Goal: Task Accomplishment & Management: Complete application form

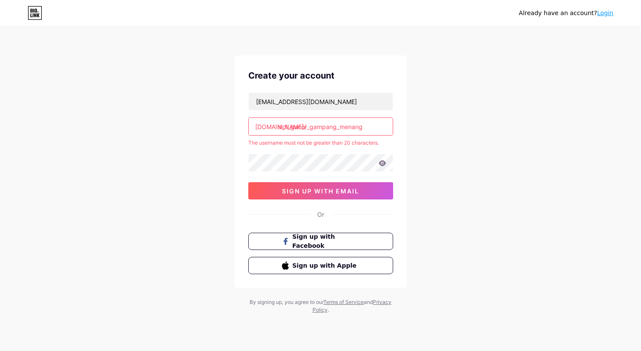
drag, startPoint x: 365, startPoint y: 127, endPoint x: 308, endPoint y: 126, distance: 57.4
click at [308, 126] on input "slot_gacor_gampang_menang" at bounding box center [321, 126] width 144 height 17
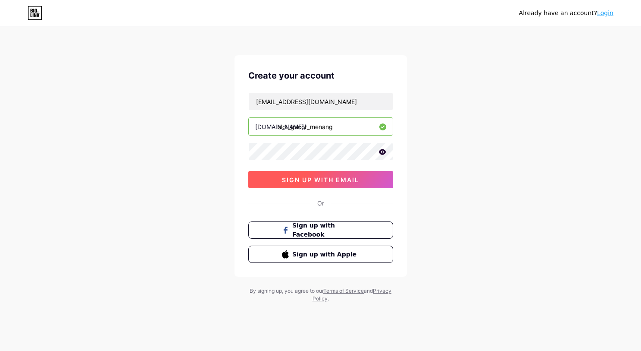
click at [354, 176] on span "sign up with email" at bounding box center [320, 179] width 77 height 7
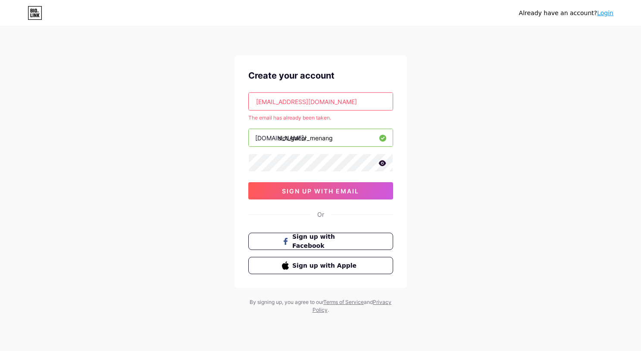
click at [314, 132] on input "slot_gacor_menang" at bounding box center [321, 137] width 144 height 17
paste input "[DOMAIN_NAME]"
type input "[DOMAIN_NAME]"
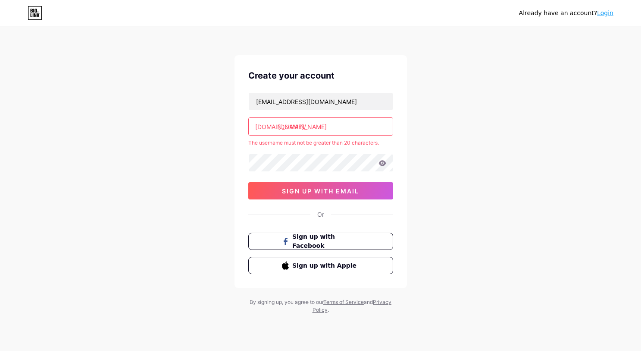
click at [348, 130] on input "[DOMAIN_NAME]" at bounding box center [321, 126] width 144 height 17
drag, startPoint x: 277, startPoint y: 128, endPoint x: 551, endPoint y: 141, distance: 274.1
click at [551, 141] on div "Already have an account? Login Create your account [EMAIL_ADDRESS][DOMAIN_NAME]…" at bounding box center [320, 170] width 641 height 341
click at [362, 129] on input "[DOMAIN_NAME]" at bounding box center [321, 126] width 144 height 17
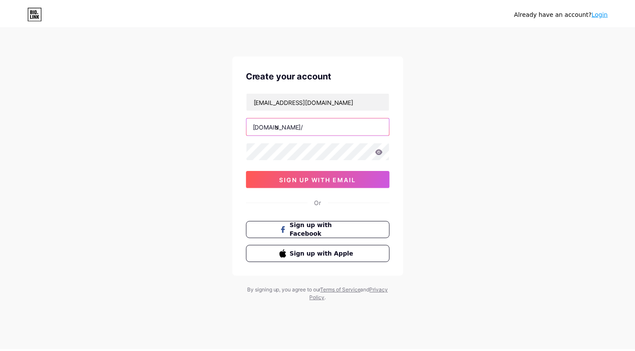
scroll to position [0, 0]
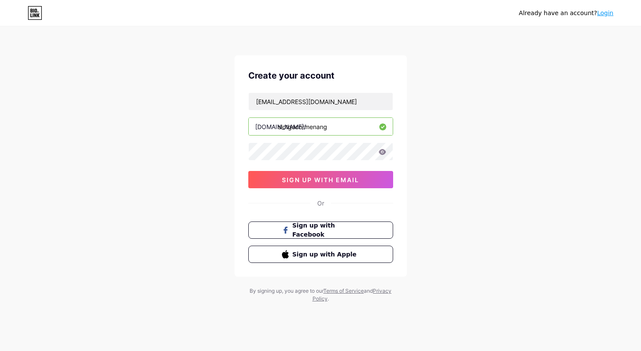
click at [288, 125] on input "slotgacormenang" at bounding box center [321, 126] width 144 height 17
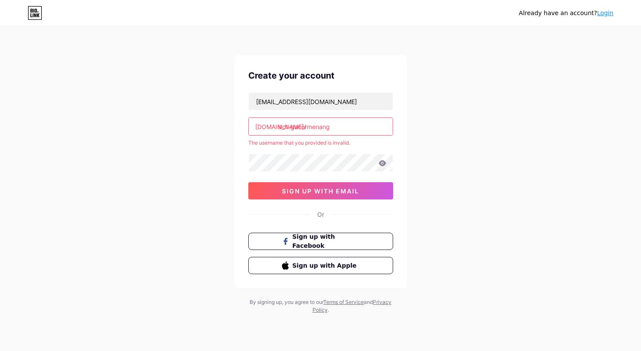
click at [303, 126] on input "slot-gacormenang" at bounding box center [321, 126] width 144 height 17
click at [307, 125] on input "slot-gacormenang" at bounding box center [321, 126] width 144 height 17
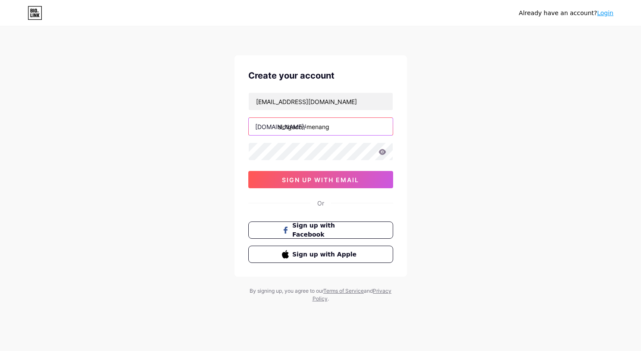
type input "slot-gacor-menang"
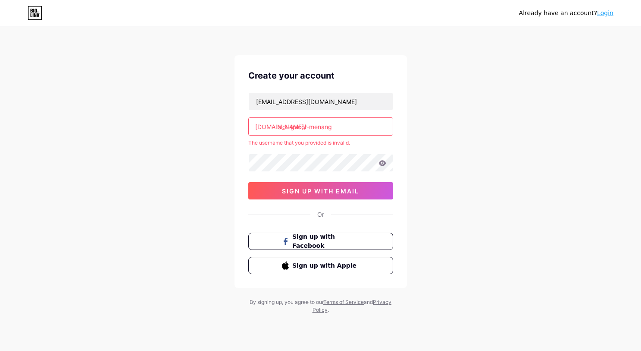
drag, startPoint x: 349, startPoint y: 125, endPoint x: 160, endPoint y: 132, distance: 188.5
click at [147, 136] on div "Already have an account? Login Create your account [EMAIL_ADDRESS][DOMAIN_NAME]…" at bounding box center [320, 170] width 641 height 341
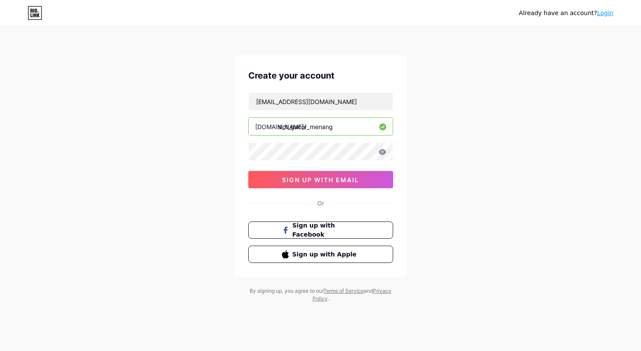
click at [292, 126] on input "slot_gacor_menang" at bounding box center [321, 126] width 144 height 17
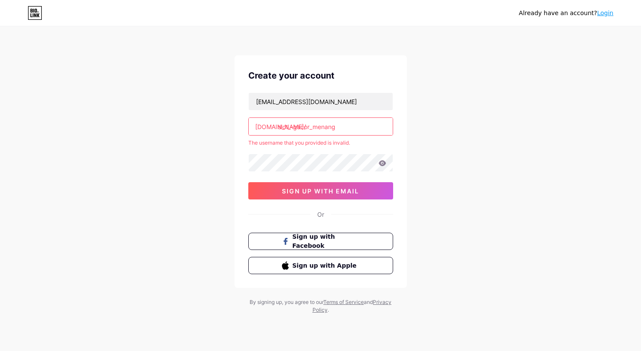
click at [295, 126] on input "slot_-gacor_menang" at bounding box center [321, 126] width 144 height 17
type input "slot_gacor_menang"
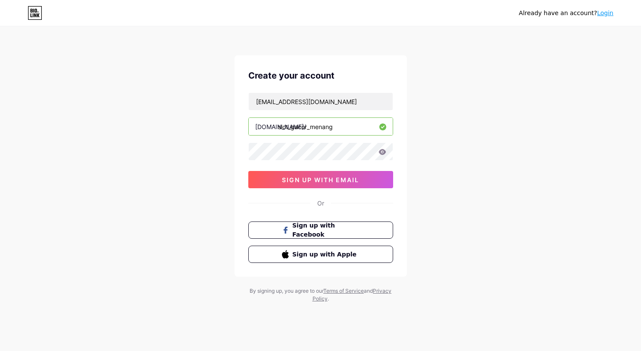
click at [410, 130] on div "Already have an account? Login Create your account [EMAIL_ADDRESS][DOMAIN_NAME]…" at bounding box center [320, 165] width 641 height 330
drag, startPoint x: 322, startPoint y: 123, endPoint x: 288, endPoint y: 123, distance: 34.1
click at [288, 123] on input "slot_gacor_menang" at bounding box center [321, 126] width 144 height 17
click at [248, 171] on button "sign up with email" at bounding box center [320, 179] width 145 height 17
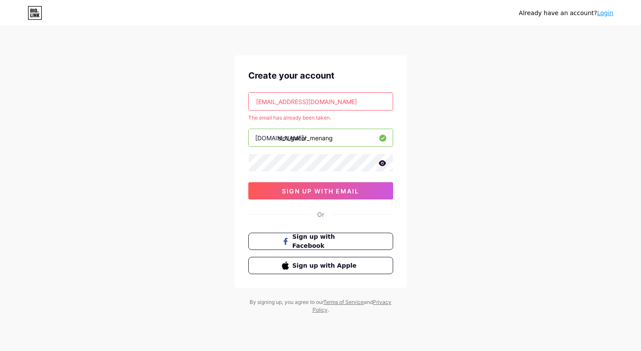
click at [360, 97] on input "[EMAIL_ADDRESS][DOMAIN_NAME]" at bounding box center [321, 101] width 144 height 17
paste input "everythingisnothingbutyou"
type input "[EMAIL_ADDRESS][DOMAIN_NAME]"
click at [341, 191] on span "sign up with email" at bounding box center [320, 190] width 77 height 7
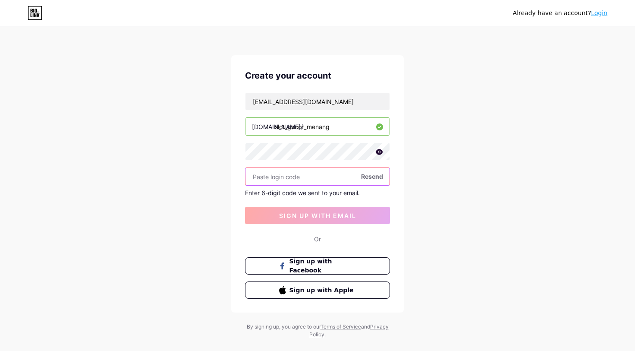
click at [326, 181] on input "text" at bounding box center [317, 176] width 144 height 17
paste input "981284"
type input "981284"
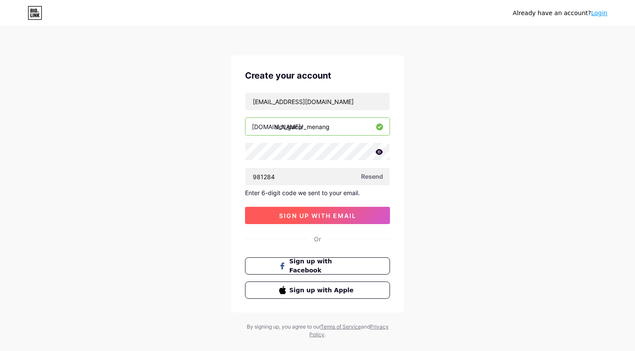
click at [346, 219] on button "sign up with email" at bounding box center [317, 215] width 145 height 17
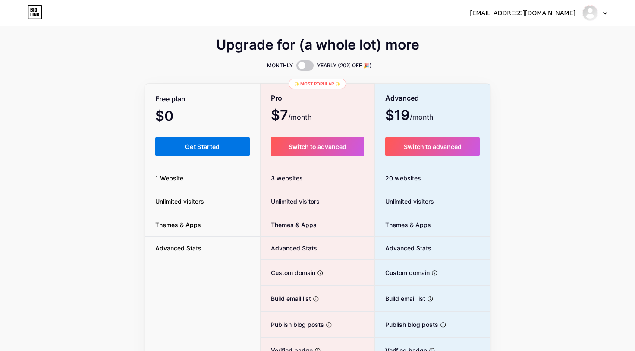
click at [203, 145] on span "Get Started" at bounding box center [202, 146] width 35 height 7
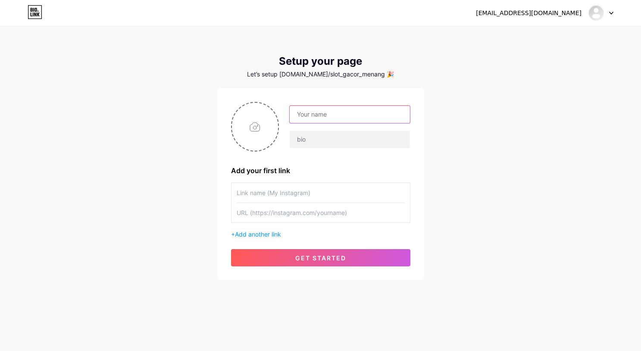
click at [334, 119] on input "text" at bounding box center [350, 114] width 120 height 17
type input "Slot Gacor Gampang Menang"
type input "Slot Gacor | Slot Gacor Hari Ini"
click at [273, 200] on input "text" at bounding box center [321, 192] width 168 height 19
click at [307, 188] on input "text" at bounding box center [321, 192] width 168 height 19
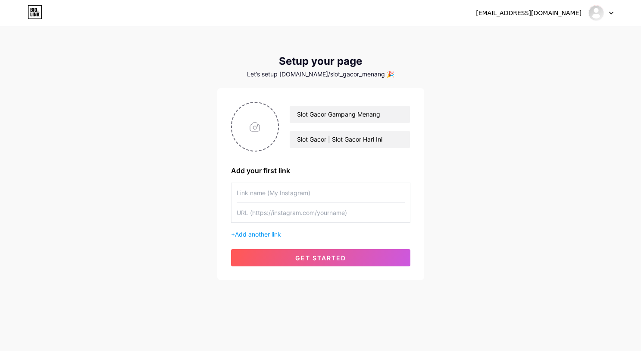
click at [309, 205] on input "text" at bounding box center [321, 212] width 168 height 19
click at [307, 189] on input "text" at bounding box center [321, 192] width 168 height 19
type input "Slot Gacor Gampang Menang"
paste input "[URL][DOMAIN_NAME]"
type input "[URL][DOMAIN_NAME]"
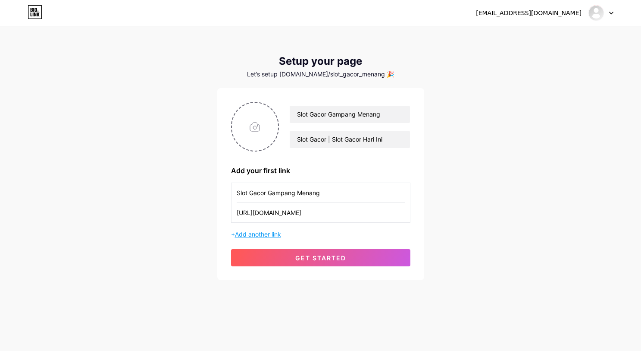
click at [276, 235] on span "Add another link" at bounding box center [258, 233] width 46 height 7
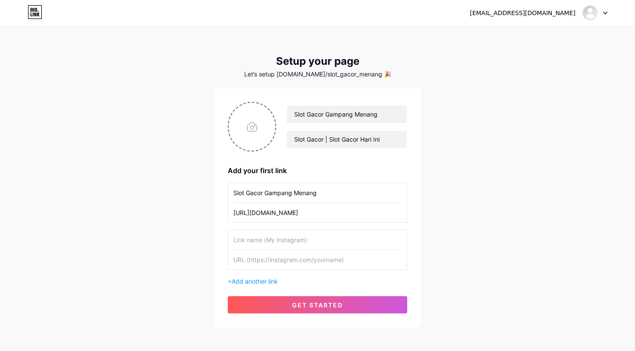
click at [292, 239] on input "text" at bounding box center [317, 239] width 168 height 19
type input "Slot Gacor RTP Tinggi"
click at [295, 258] on input "text" at bounding box center [317, 259] width 168 height 19
paste input "[URL][DOMAIN_NAME]"
type input "[URL][DOMAIN_NAME]"
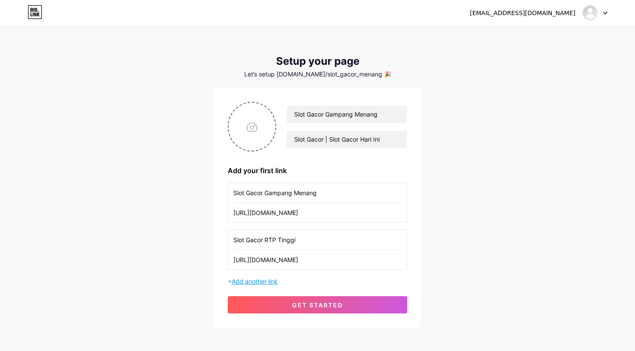
click at [277, 279] on span "Add another link" at bounding box center [255, 280] width 46 height 7
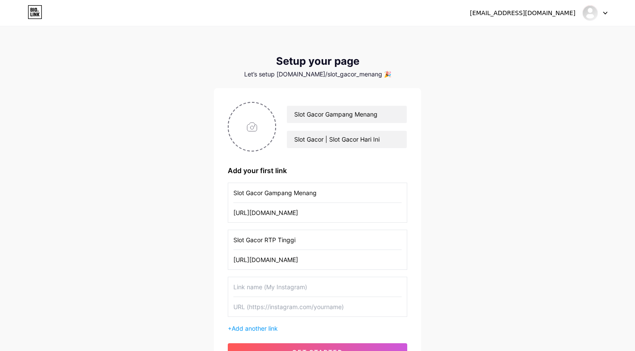
click at [298, 280] on input "text" at bounding box center [317, 286] width 168 height 19
type input "Slot Gacor"
paste input "[URL][DOMAIN_NAME]"
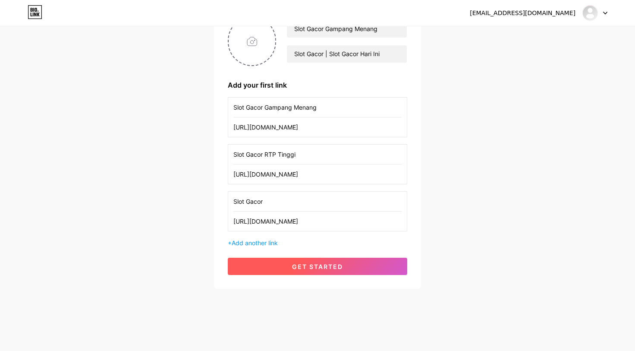
type input "[URL][DOMAIN_NAME]"
click at [351, 262] on button "get started" at bounding box center [317, 265] width 179 height 17
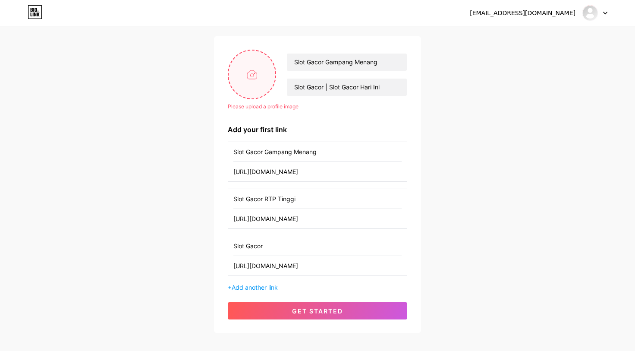
scroll to position [0, 0]
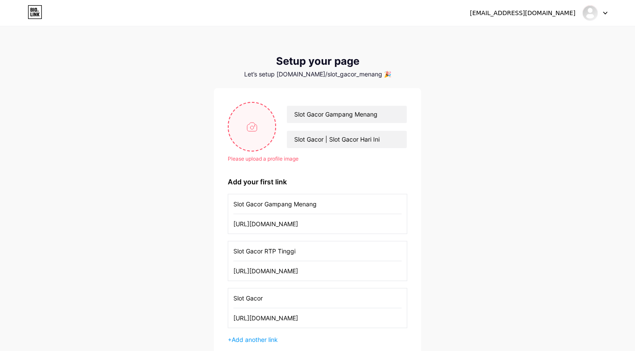
click at [247, 126] on input "file" at bounding box center [252, 127] width 47 height 48
type input "C:\fakepath\slot-gacor-gampang-menang.jpg"
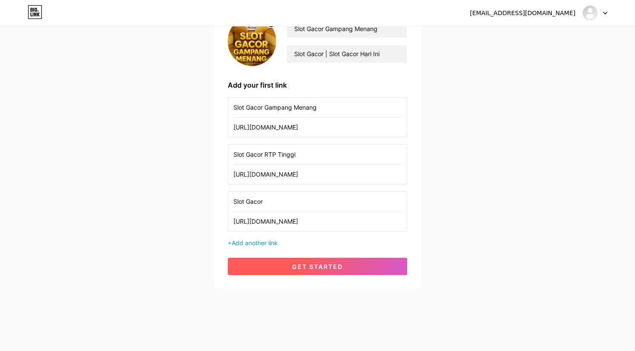
click at [370, 263] on button "get started" at bounding box center [317, 265] width 179 height 17
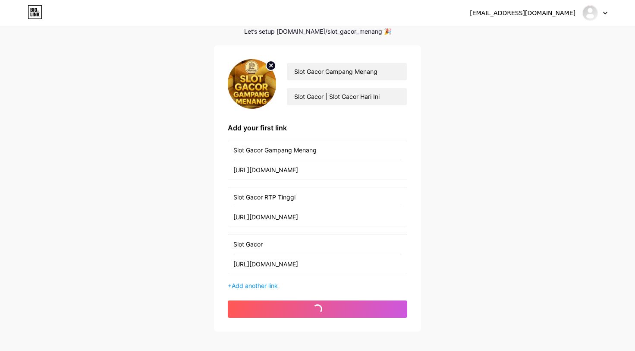
scroll to position [42, 0]
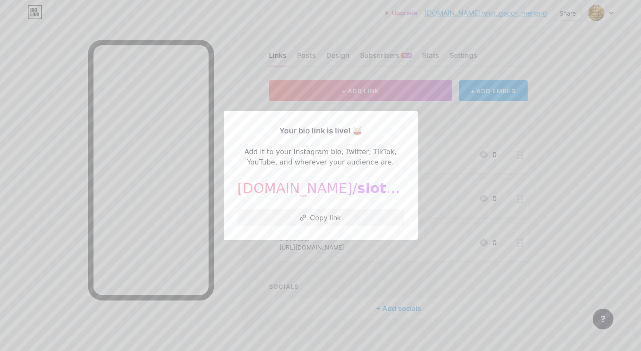
click at [495, 132] on div at bounding box center [320, 175] width 641 height 351
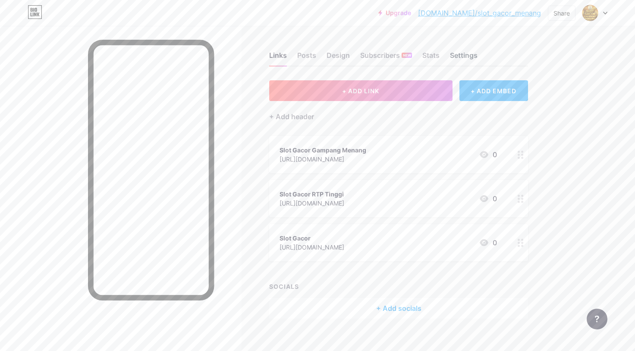
click at [471, 53] on div "Settings" at bounding box center [464, 58] width 28 height 16
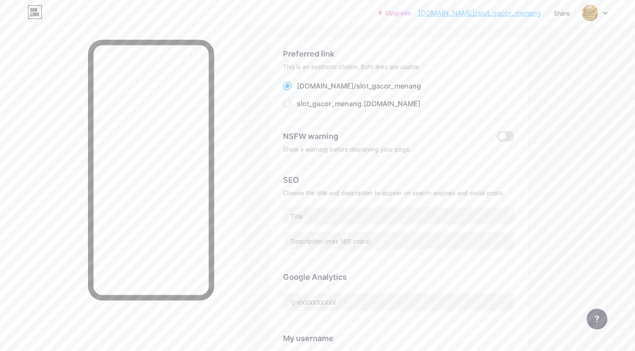
scroll to position [43, 0]
click at [361, 208] on input "text" at bounding box center [398, 215] width 230 height 17
drag, startPoint x: 259, startPoint y: 167, endPoint x: 263, endPoint y: 178, distance: 11.5
click at [259, 167] on div "Links Posts Design Subscribers NEW Stats Settings Preferred link This is an aes…" at bounding box center [282, 307] width 564 height 649
click at [308, 208] on input "text" at bounding box center [398, 215] width 230 height 17
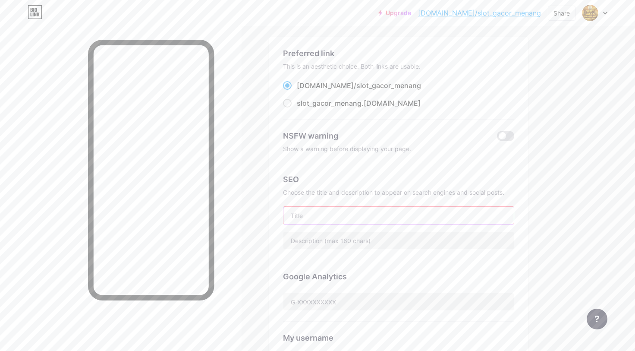
paste input "Slot Gacor Gampang Menang : Paling Nikmat Cuma dari Bolu Meranti"
click at [409, 214] on input "Slot Gacor Gampang Menang : Paling Nikmat Cuma dari Bolu Meranti" at bounding box center [398, 215] width 230 height 17
click at [410, 214] on input "Slot Gacor Gampang Menang : Paling Nikmat Cuma dari Bolu Meranti" at bounding box center [398, 215] width 230 height 17
drag, startPoint x: 437, startPoint y: 214, endPoint x: 398, endPoint y: 214, distance: 39.7
click at [398, 214] on input "Slot Gacor Gampang Menang : Paling Nikmat Cuma dari Bolu Meranti" at bounding box center [398, 215] width 230 height 17
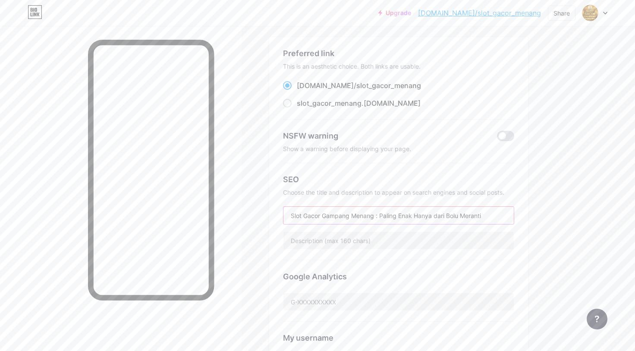
type input "Slot Gacor Gampang Menang : Paling Enak Hanya dari Bolu Meranti"
click at [252, 251] on div "Links Posts Design Subscribers NEW Stats Settings Preferred link This is an aes…" at bounding box center [282, 323] width 564 height 680
click at [294, 234] on input "text" at bounding box center [398, 240] width 230 height 17
paste input "Slot Gacor Gampang Menang paling nikmat cuma dari Bolu Meranti. Lembut, slot ga…"
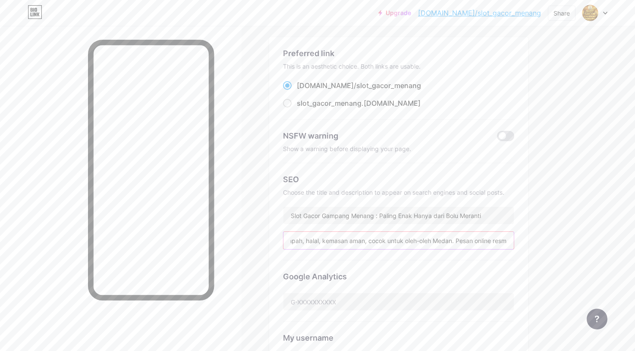
click at [454, 238] on input "Slot Gacor Gampang Menang paling nikmat cuma dari Bolu Meranti. Lembut, slot ga…" at bounding box center [398, 240] width 230 height 17
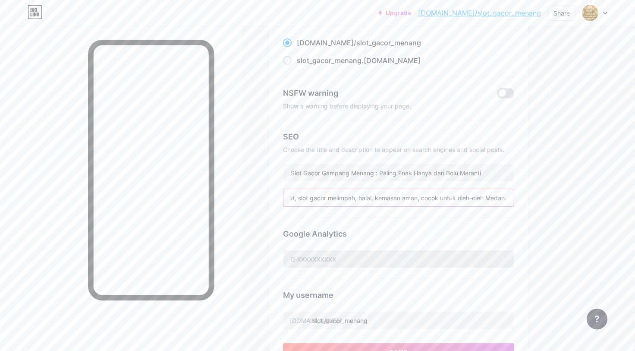
scroll to position [86, 0]
click at [336, 200] on input "Slot Gacor Gampang Menang paling nikmat cuma dari Bolu Meranti. Lembut, slot ga…" at bounding box center [398, 196] width 230 height 17
click at [328, 197] on input "Slot Gacor Gampang Menang paling nikmat cuma dari Bolu Meranti. Lembut, slot ga…" at bounding box center [398, 196] width 230 height 17
type input "Slot Gacor Gampang Menang paling nikmat cuma dari Bolu Meranti. Lembut, slot ga…"
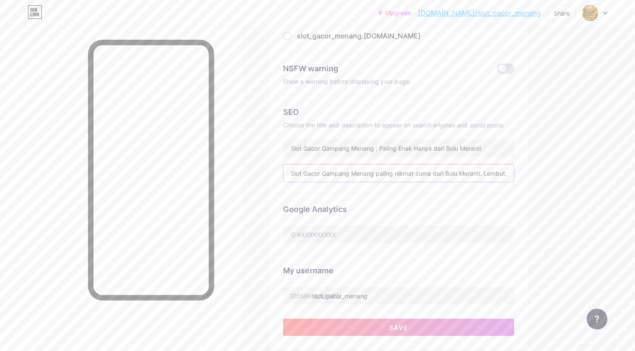
scroll to position [129, 0]
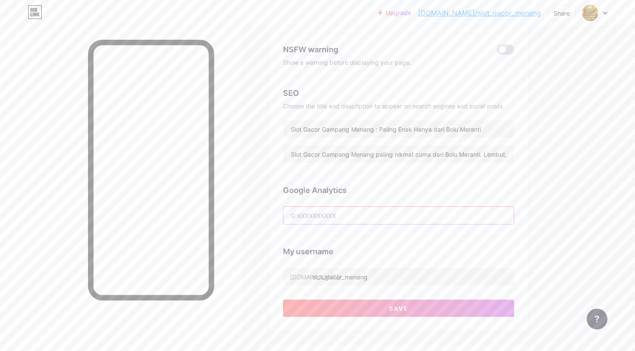
click at [376, 216] on input "text" at bounding box center [398, 215] width 230 height 17
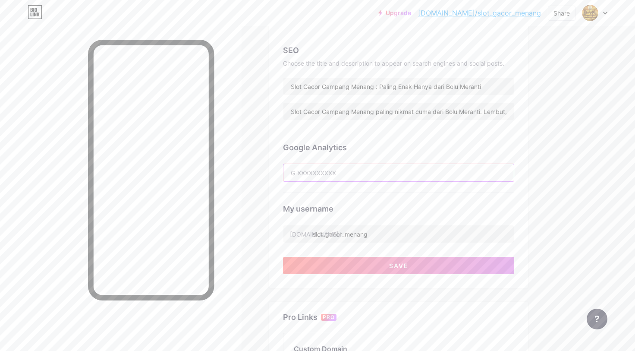
scroll to position [172, 0]
click at [420, 197] on div "My username [DOMAIN_NAME]/ slot_gacor_menang" at bounding box center [398, 217] width 231 height 50
click at [385, 172] on input "text" at bounding box center [398, 171] width 230 height 17
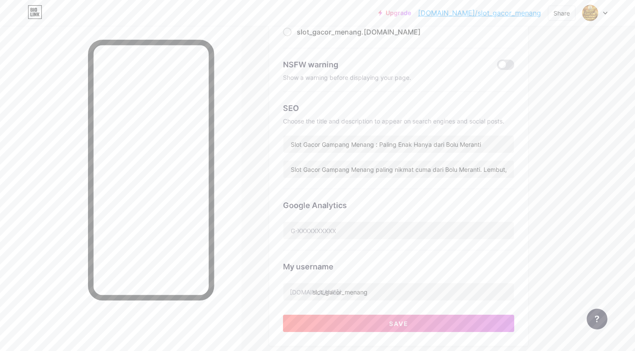
scroll to position [129, 0]
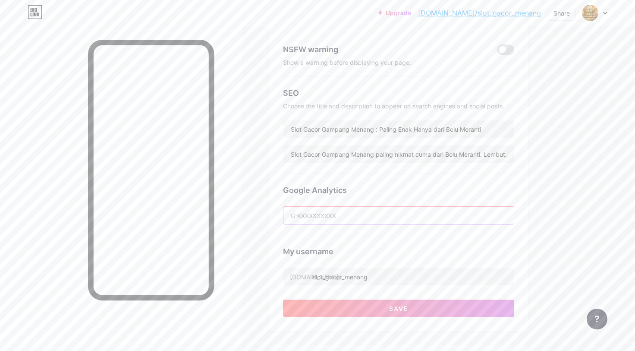
click at [342, 215] on input "text" at bounding box center [398, 215] width 230 height 17
click at [333, 210] on input "text" at bounding box center [398, 215] width 230 height 17
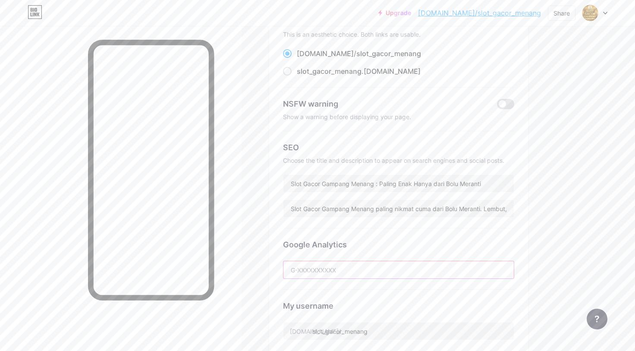
scroll to position [172, 0]
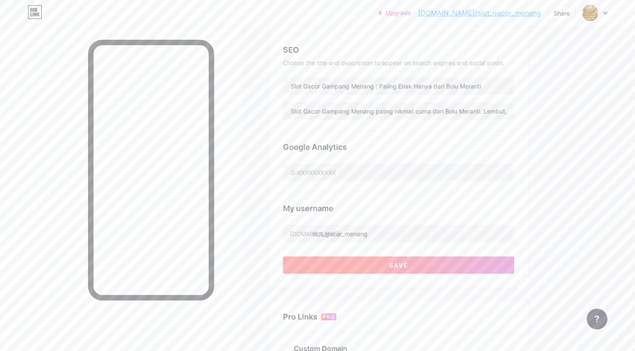
click at [419, 266] on button "Save" at bounding box center [398, 264] width 231 height 17
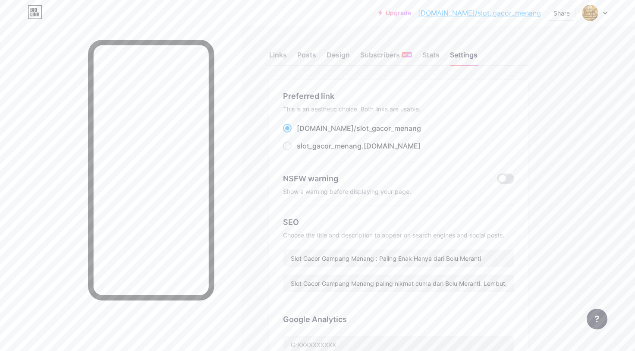
scroll to position [0, 0]
click at [431, 58] on div "Stats" at bounding box center [430, 58] width 17 height 16
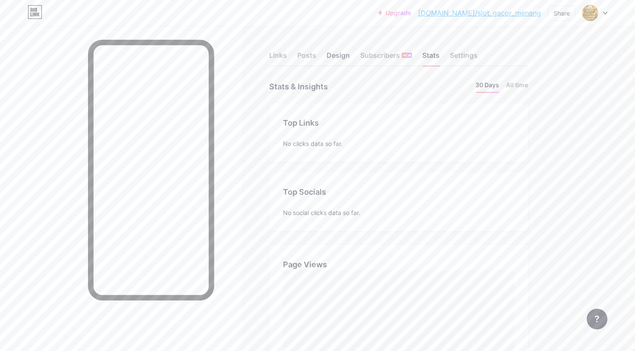
scroll to position [351, 635]
click at [343, 54] on div "Design" at bounding box center [337, 58] width 23 height 16
click at [309, 57] on div "Posts" at bounding box center [306, 58] width 19 height 16
click at [282, 58] on div "Links" at bounding box center [278, 58] width 18 height 16
